Goal: Transaction & Acquisition: Purchase product/service

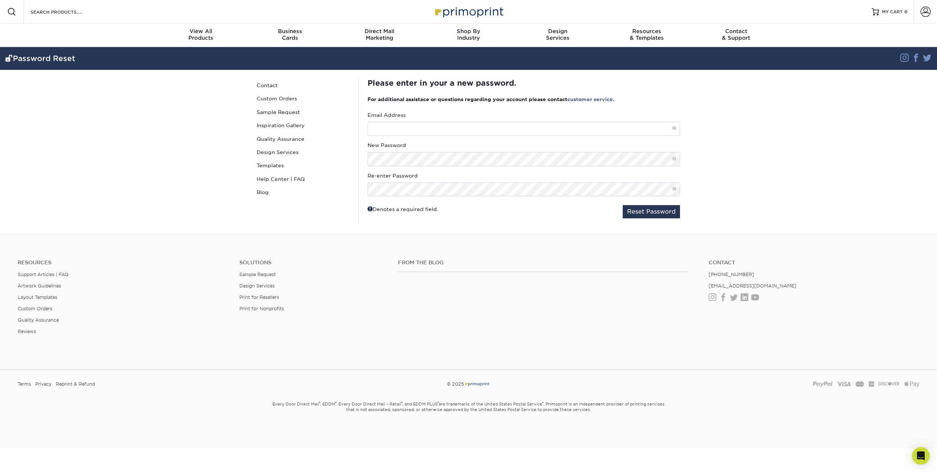
click at [546, 121] on div "Email Address" at bounding box center [524, 123] width 313 height 24
click at [546, 125] on input "text" at bounding box center [524, 129] width 313 height 14
type input "ipuig@akoustis.com"
click at [647, 209] on button "Reset Password" at bounding box center [651, 211] width 57 height 13
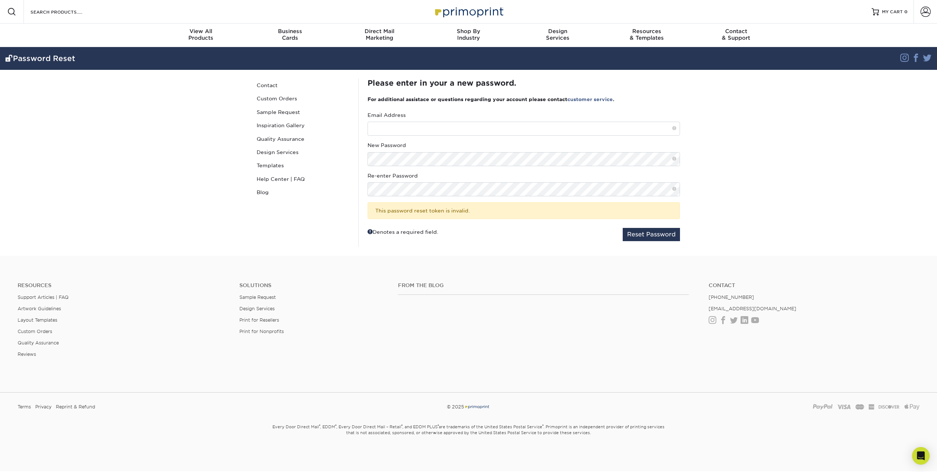
drag, startPoint x: 861, startPoint y: 161, endPoint x: 935, endPoint y: 74, distance: 114.9
click at [861, 161] on section "Password Reset Instagram Facebook Twitter Password Reset Contact Custom Orders …" at bounding box center [468, 151] width 937 height 209
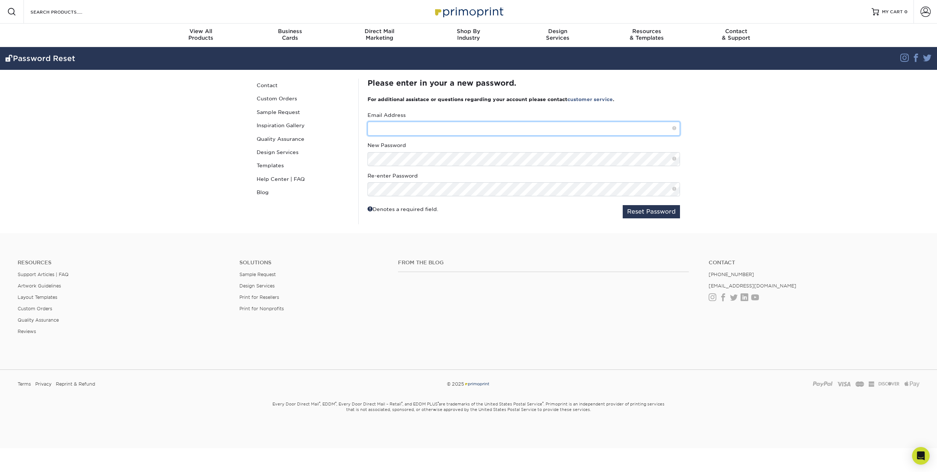
click at [481, 128] on input "text" at bounding box center [524, 129] width 313 height 14
type input "[EMAIL_ADDRESS][DOMAIN_NAME]"
click at [623, 205] on button "Reset Password" at bounding box center [651, 211] width 57 height 13
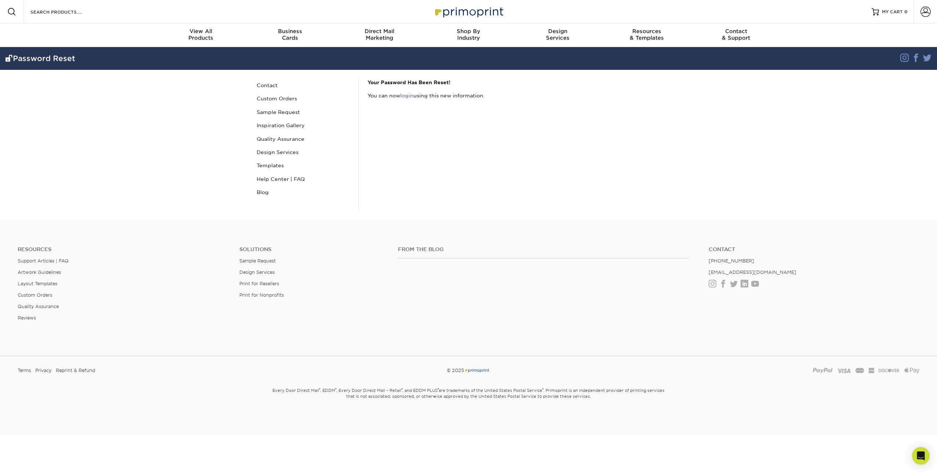
click at [447, 105] on div "Your Password Has Been Reset! You can now login using this new information." at bounding box center [523, 145] width 331 height 132
click at [925, 11] on span at bounding box center [926, 12] width 10 height 10
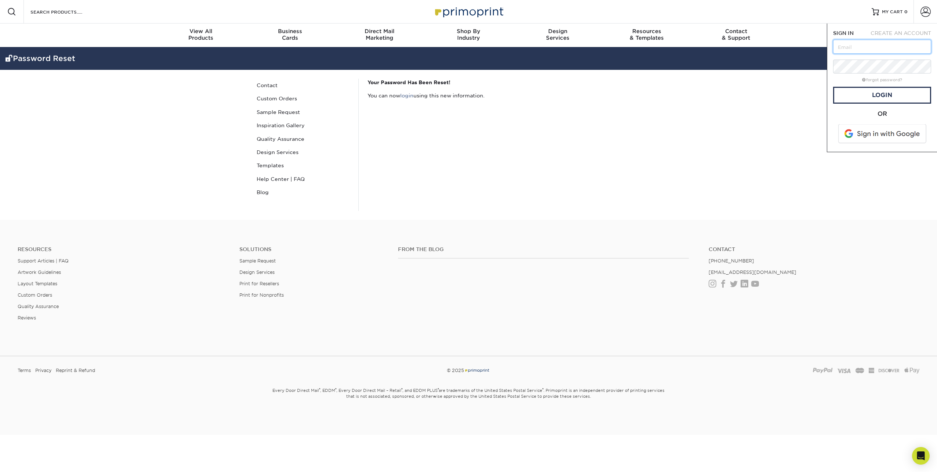
click at [879, 46] on input "text" at bounding box center [882, 47] width 98 height 14
type input "[EMAIL_ADDRESS][DOMAIN_NAME]"
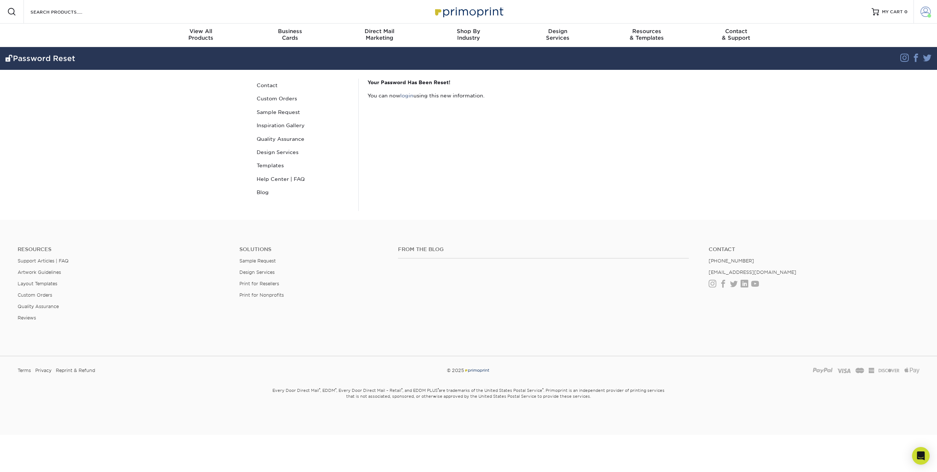
click at [930, 12] on span at bounding box center [926, 12] width 10 height 10
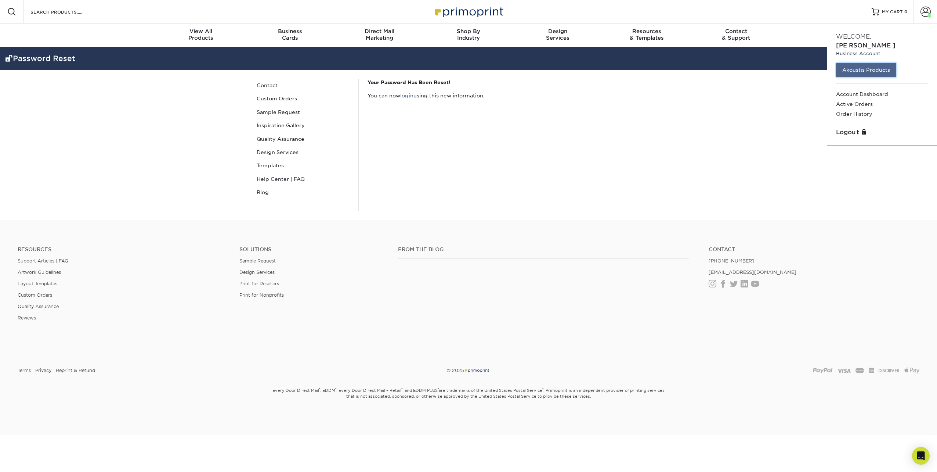
click at [883, 63] on link "Akoustis Products" at bounding box center [866, 70] width 60 height 14
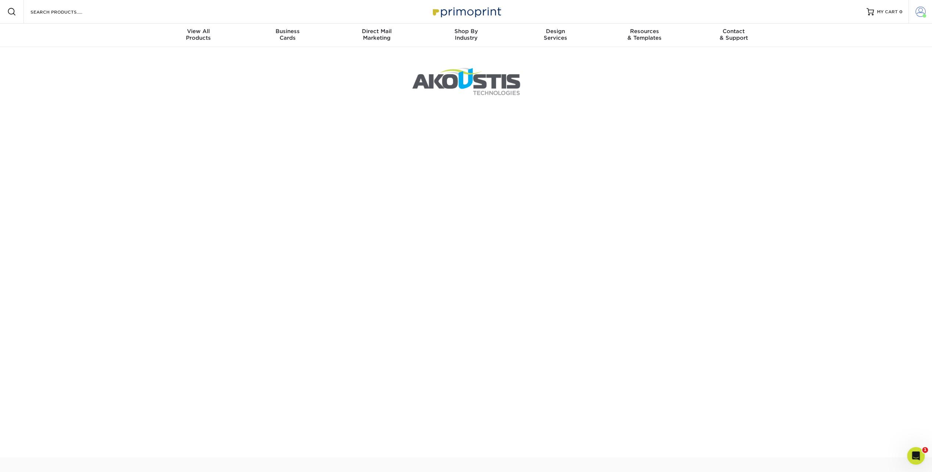
click at [920, 12] on span at bounding box center [920, 12] width 10 height 10
click at [856, 109] on link "Order History" at bounding box center [877, 114] width 92 height 10
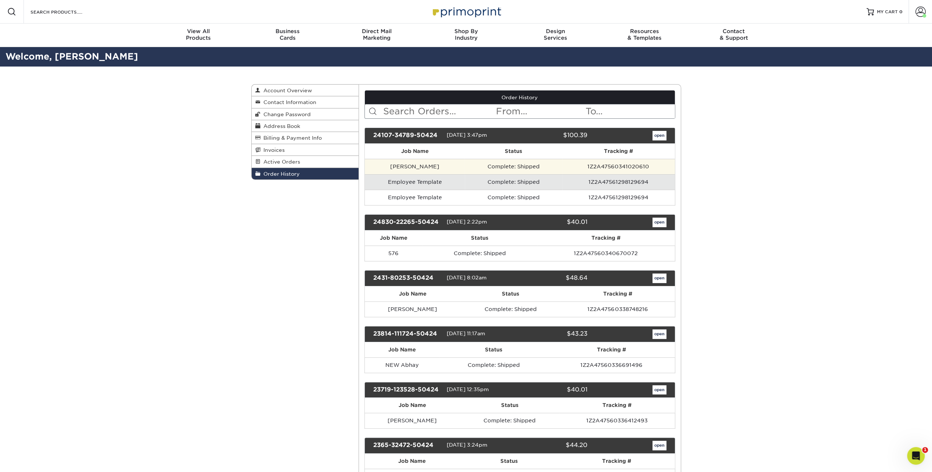
click at [427, 164] on td "Ivan Puig" at bounding box center [415, 166] width 100 height 15
click at [520, 166] on td "Complete: Shipped" at bounding box center [513, 166] width 97 height 15
click at [534, 165] on td "Complete: Shipped" at bounding box center [513, 166] width 97 height 15
drag, startPoint x: 534, startPoint y: 165, endPoint x: 566, endPoint y: 165, distance: 32.0
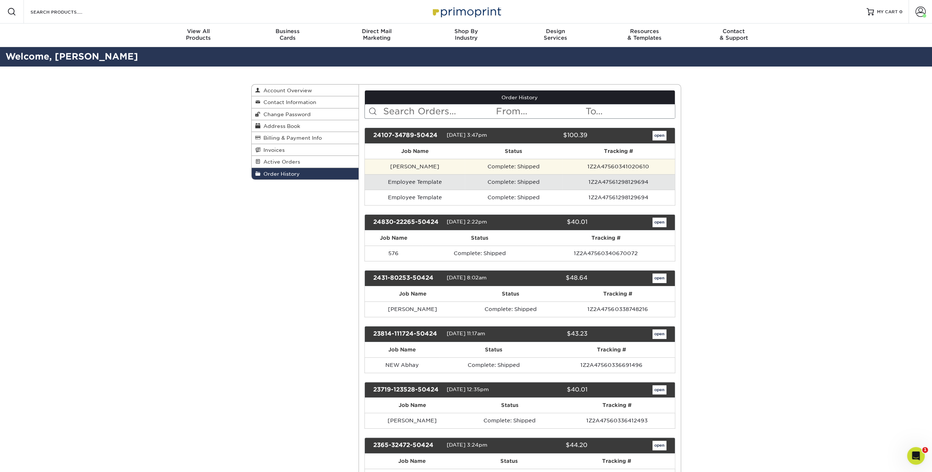
click at [566, 165] on td "1Z2A47560341020610" at bounding box center [618, 166] width 113 height 15
click at [660, 133] on link "open" at bounding box center [659, 136] width 14 height 10
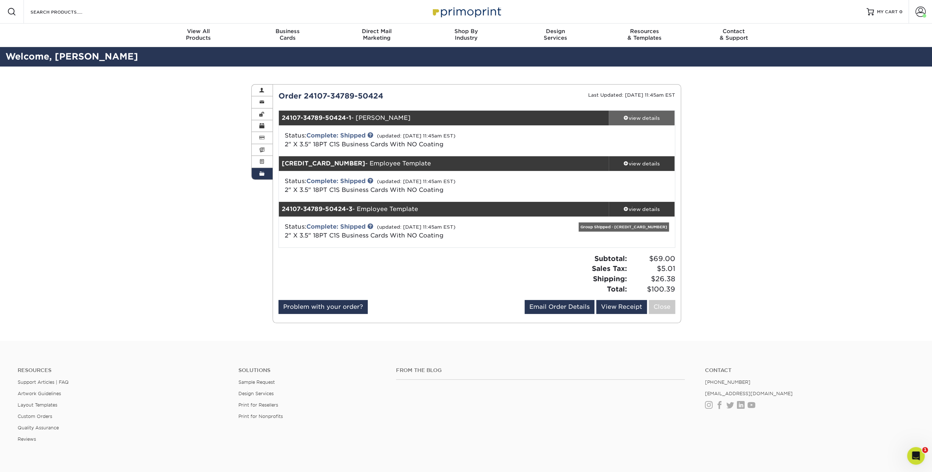
click at [624, 118] on span at bounding box center [625, 117] width 5 height 5
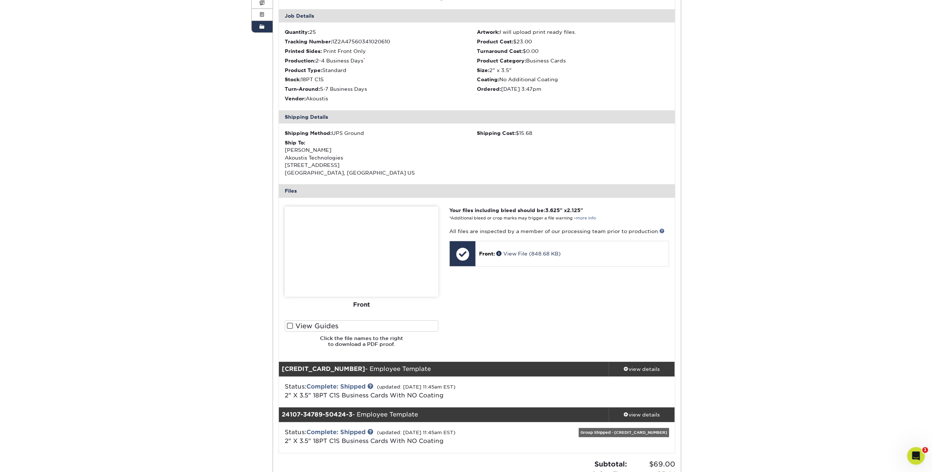
scroll to position [184, 0]
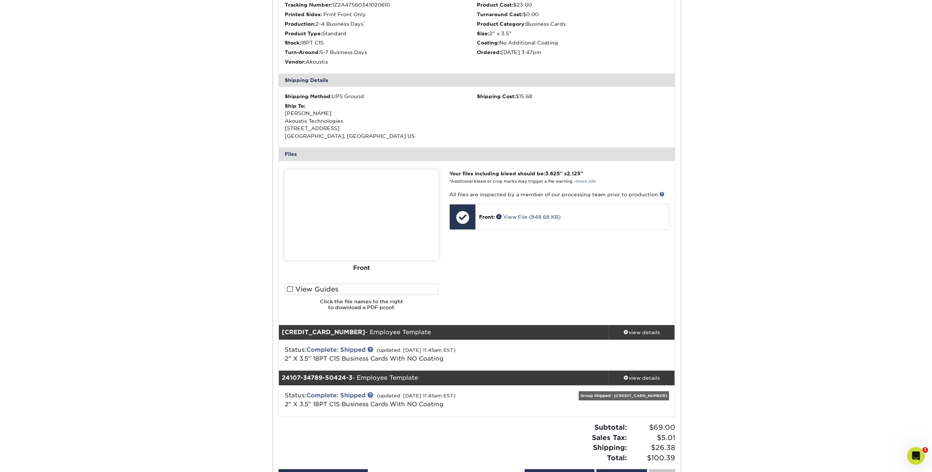
click at [505, 176] on p "Your files including bleed should be: 3.625 " x 2.125 " *Additional bleed or cr…" at bounding box center [558, 177] width 219 height 15
drag, startPoint x: 474, startPoint y: 183, endPoint x: 504, endPoint y: 183, distance: 30.1
click at [504, 183] on small "*Additional bleed or crop marks may trigger a file warning – more info" at bounding box center [522, 181] width 147 height 5
click at [468, 266] on div "Your files including bleed should be: 3.625 " x 2.125 " *Additional bleed or cr…" at bounding box center [559, 243] width 230 height 146
drag, startPoint x: 482, startPoint y: 193, endPoint x: 625, endPoint y: 194, distance: 143.2
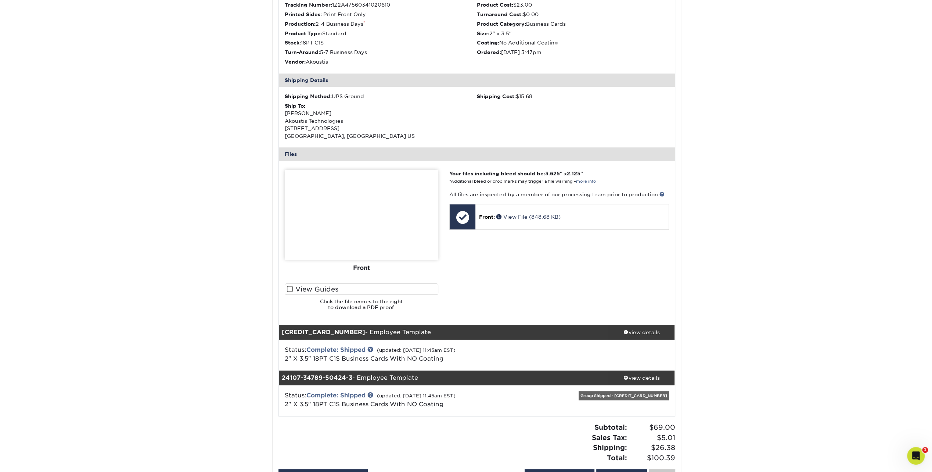
click at [625, 194] on p "All files are inspected by a member of our processing team prior to production." at bounding box center [558, 194] width 219 height 7
click at [614, 193] on p "All files are inspected by a member of our processing team prior to production." at bounding box center [558, 194] width 219 height 7
click at [506, 215] on link "View File (848.68 KB)" at bounding box center [528, 217] width 64 height 6
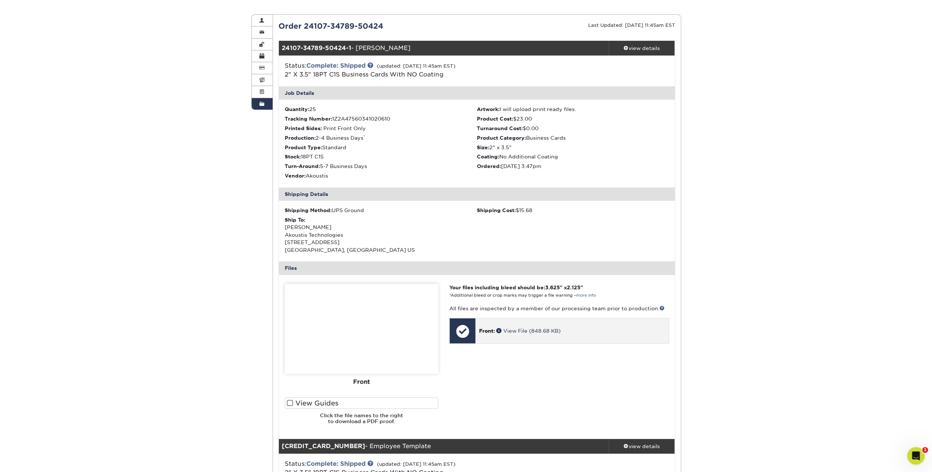
scroll to position [0, 0]
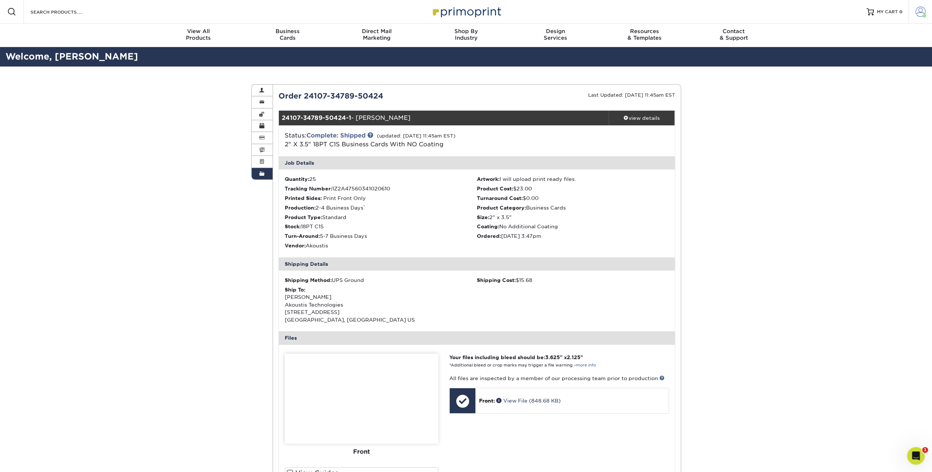
click at [918, 9] on span at bounding box center [920, 12] width 10 height 10
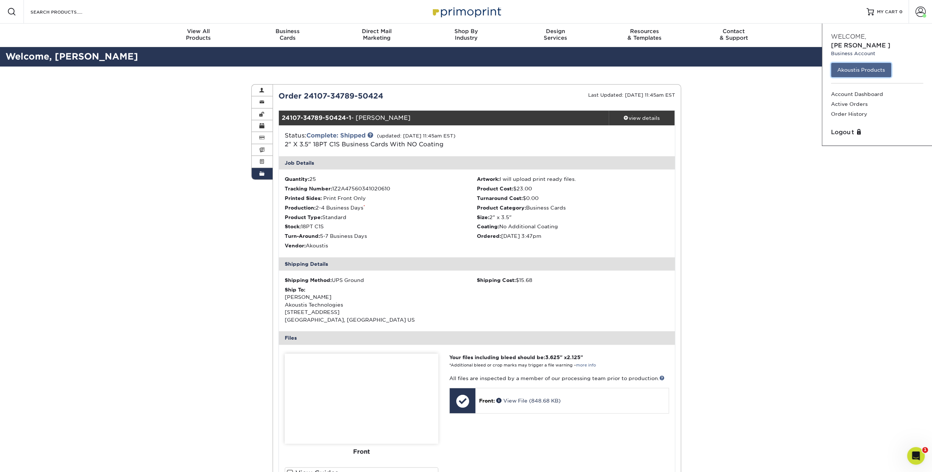
click at [866, 63] on link "Akoustis Products" at bounding box center [861, 70] width 60 height 14
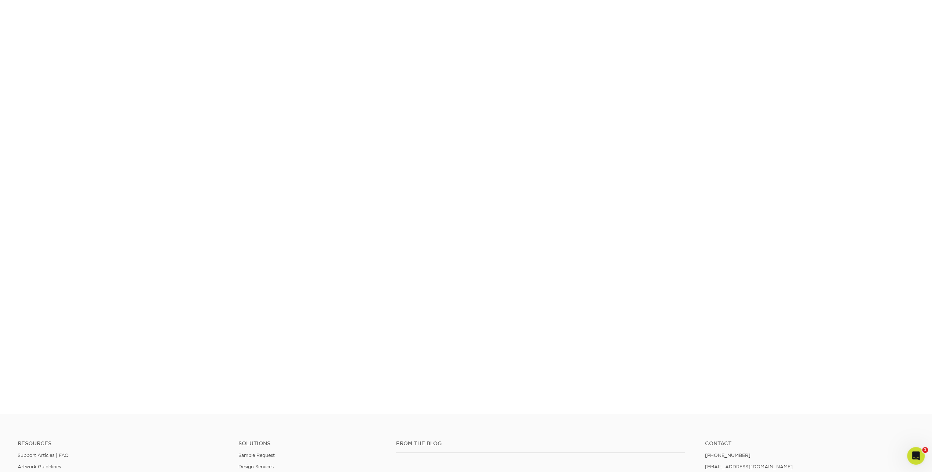
scroll to position [115, 0]
click at [915, 455] on icon "Open Intercom Messenger" at bounding box center [914, 454] width 5 height 6
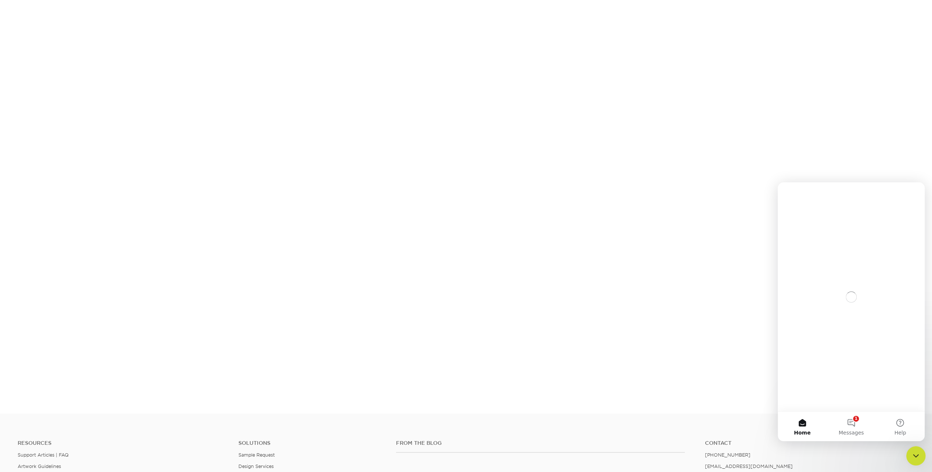
scroll to position [0, 0]
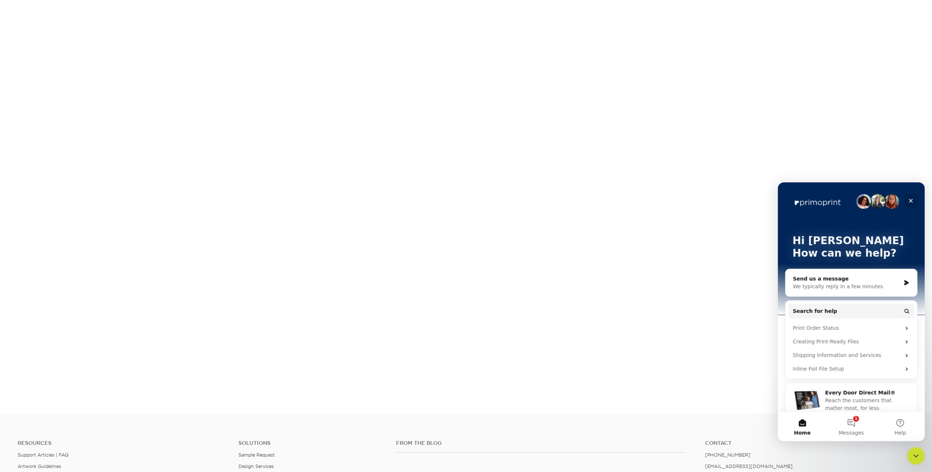
click at [914, 200] on div "Close" at bounding box center [910, 200] width 13 height 13
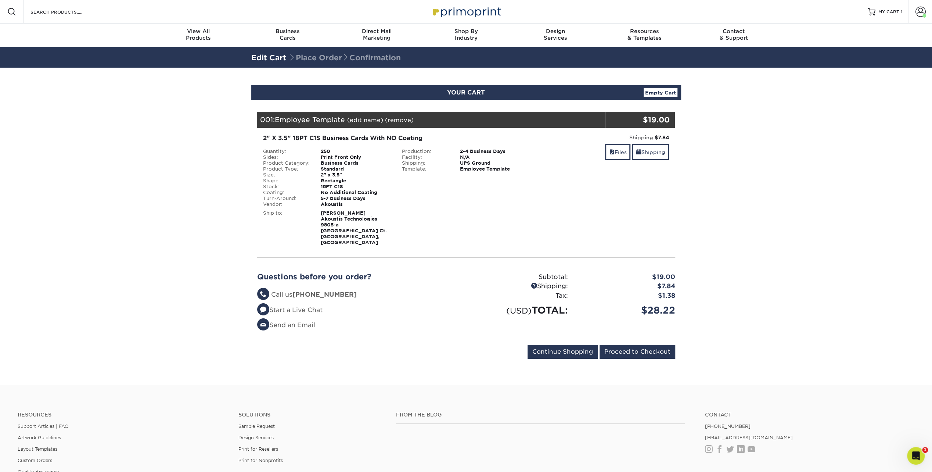
scroll to position [37, 0]
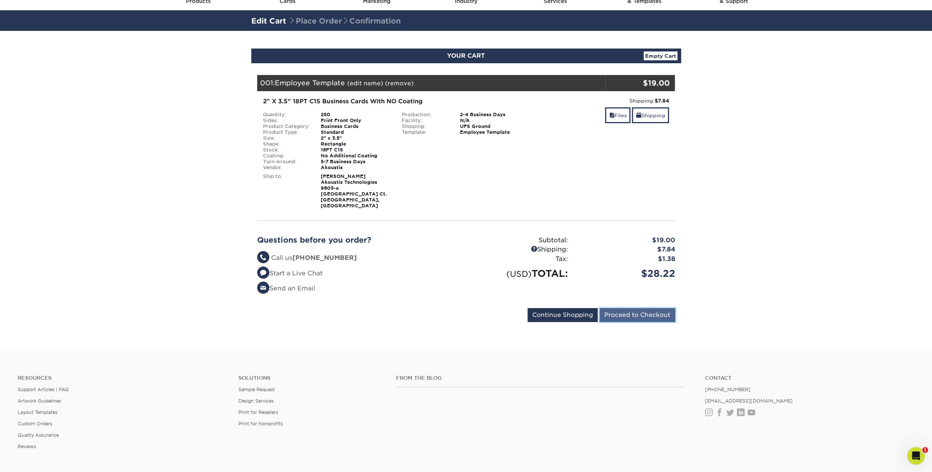
click at [629, 308] on input "Proceed to Checkout" at bounding box center [637, 315] width 76 height 14
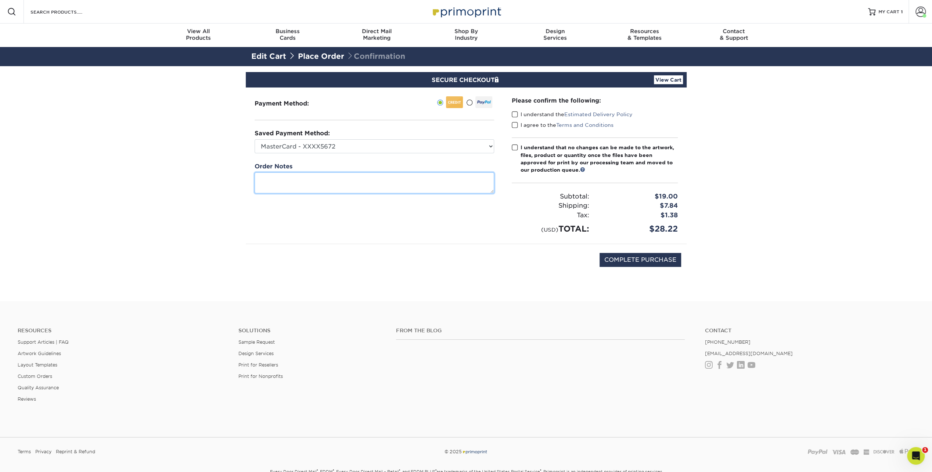
click at [333, 180] on textarea at bounding box center [374, 182] width 239 height 21
